Goal: Book appointment/travel/reservation

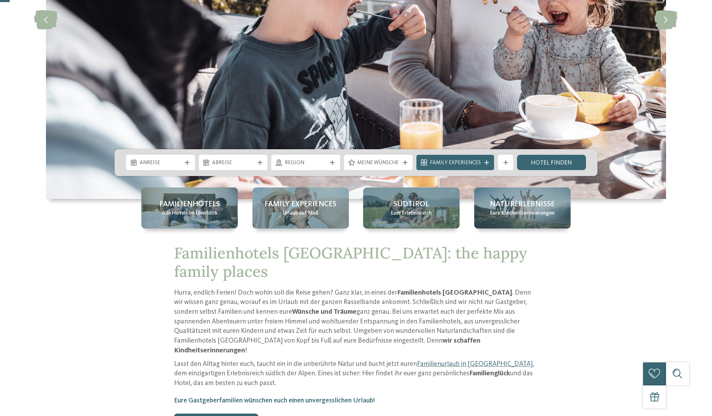
scroll to position [254, 0]
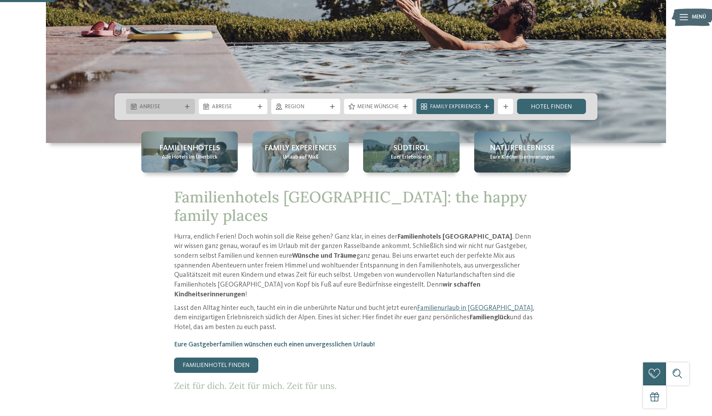
click at [154, 108] on span "Anreise" at bounding box center [161, 107] width 42 height 8
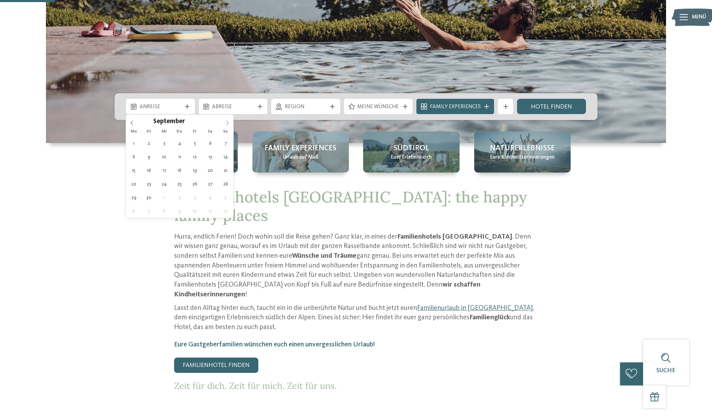
click at [228, 125] on span at bounding box center [227, 121] width 12 height 12
type input "****"
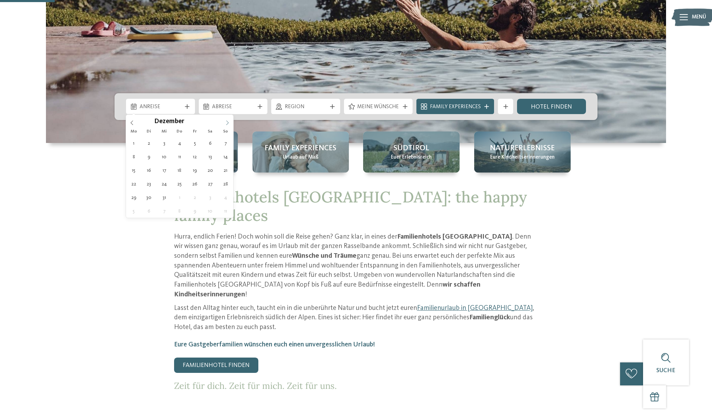
click at [228, 125] on span at bounding box center [227, 121] width 12 height 12
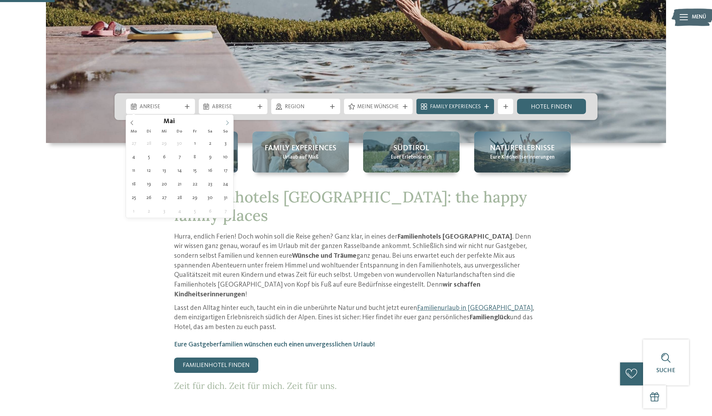
click at [228, 125] on span at bounding box center [227, 121] width 12 height 12
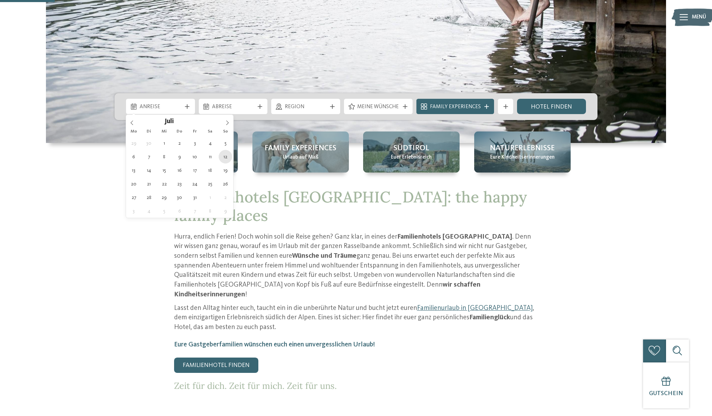
type div "[DATE]"
type input "****"
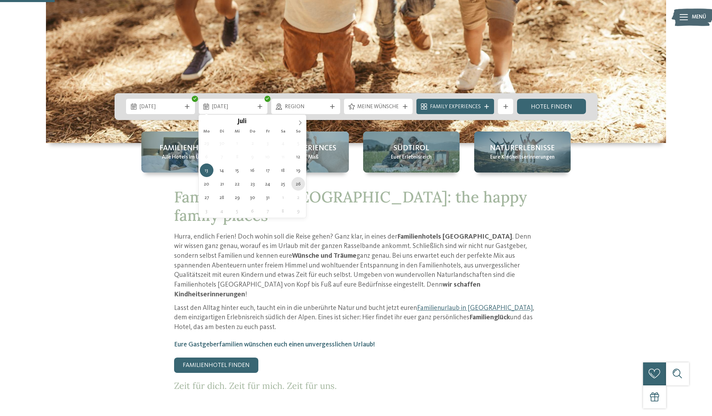
type div "[DATE]"
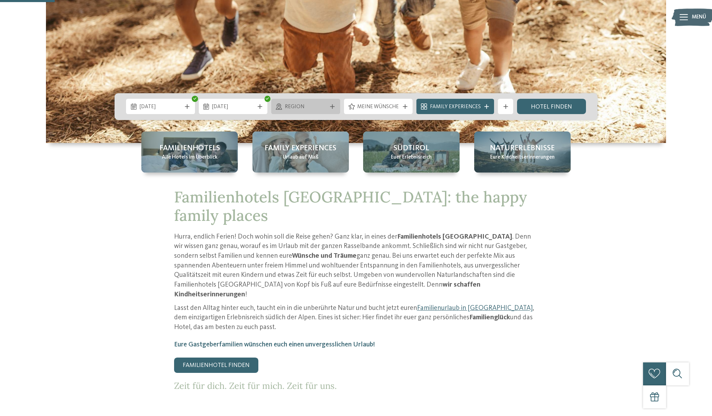
click at [310, 112] on div "Region" at bounding box center [305, 106] width 69 height 15
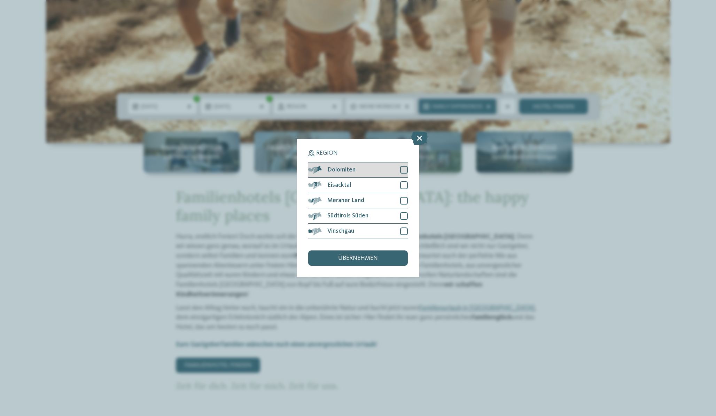
click at [402, 166] on div at bounding box center [404, 170] width 8 height 8
click at [350, 256] on span "übernehmen" at bounding box center [358, 259] width 40 height 6
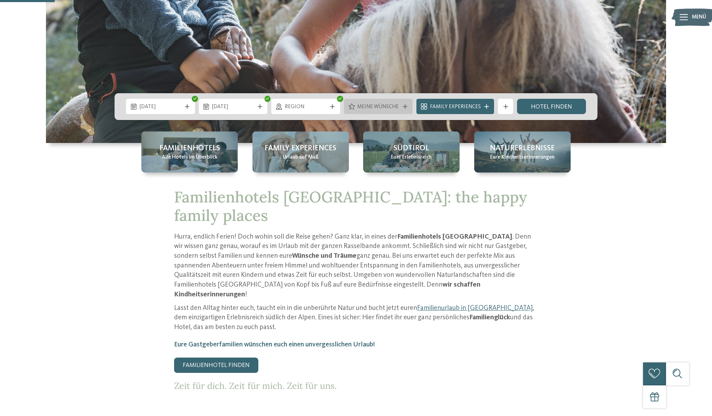
click at [385, 105] on span "Meine Wünsche" at bounding box center [378, 107] width 42 height 8
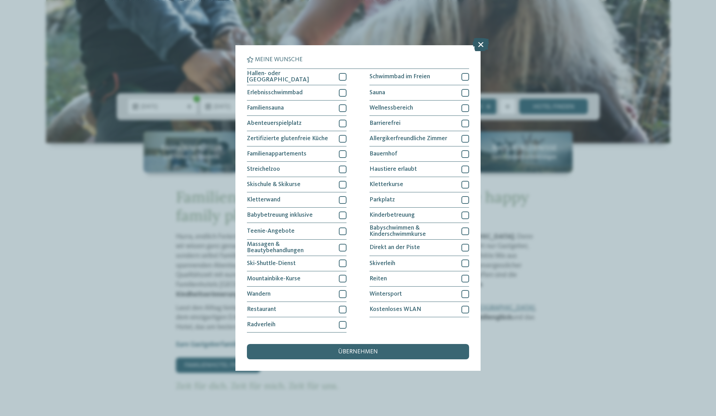
click at [479, 38] on icon at bounding box center [480, 44] width 16 height 13
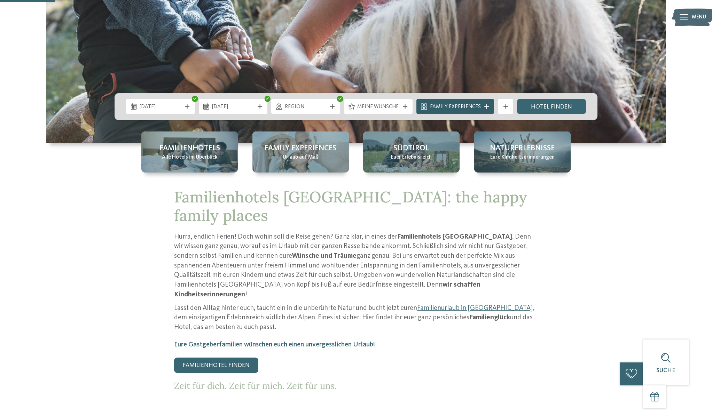
click at [472, 108] on span "Family Experiences" at bounding box center [455, 107] width 51 height 8
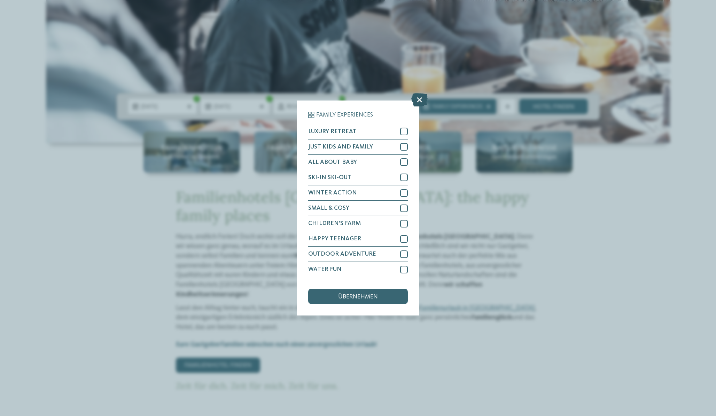
click at [418, 93] on icon at bounding box center [419, 99] width 16 height 13
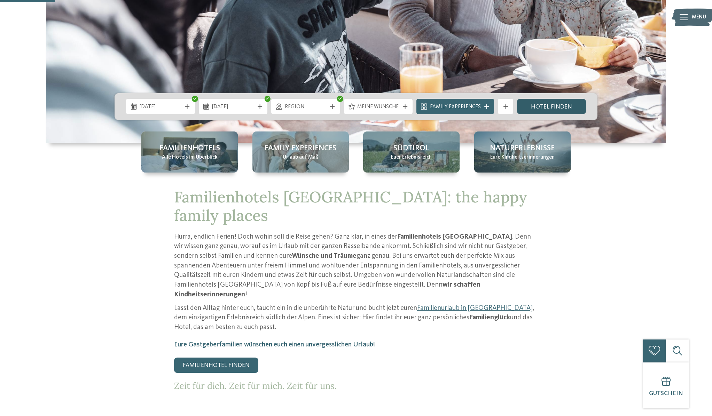
click at [552, 107] on link "Hotel finden" at bounding box center [551, 106] width 69 height 15
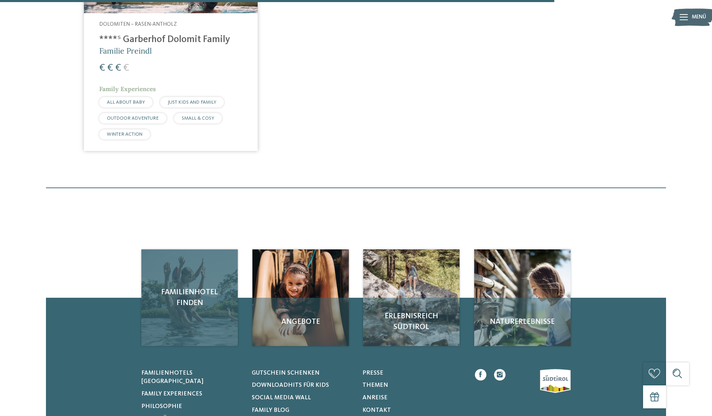
scroll to position [163, 0]
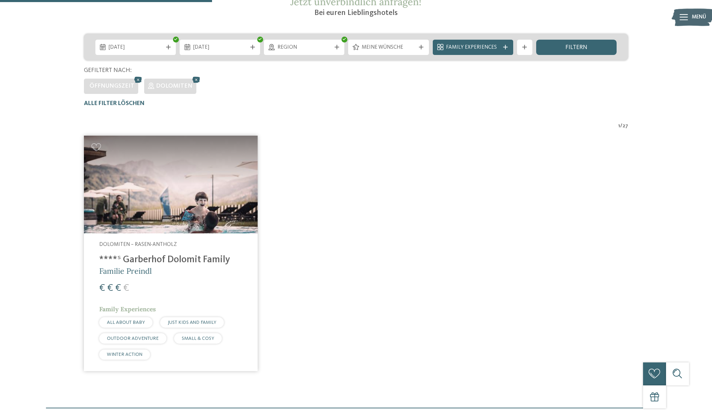
click at [166, 261] on h4 "****ˢ Garberhof Dolomit Family" at bounding box center [170, 260] width 143 height 11
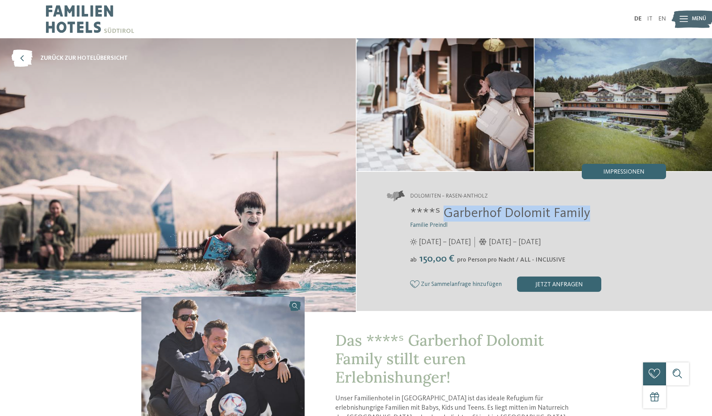
drag, startPoint x: 442, startPoint y: 212, endPoint x: 602, endPoint y: 209, distance: 160.5
click at [602, 209] on h2 "****ˢ Garberhof Dolomit Family" at bounding box center [538, 214] width 256 height 16
copy span "Garberhof Dolomit Family"
